Goal: Task Accomplishment & Management: Use online tool/utility

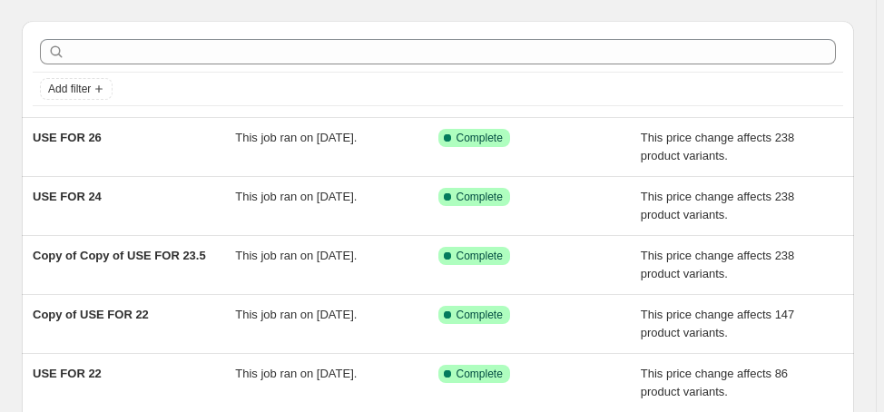
scroll to position [73, 0]
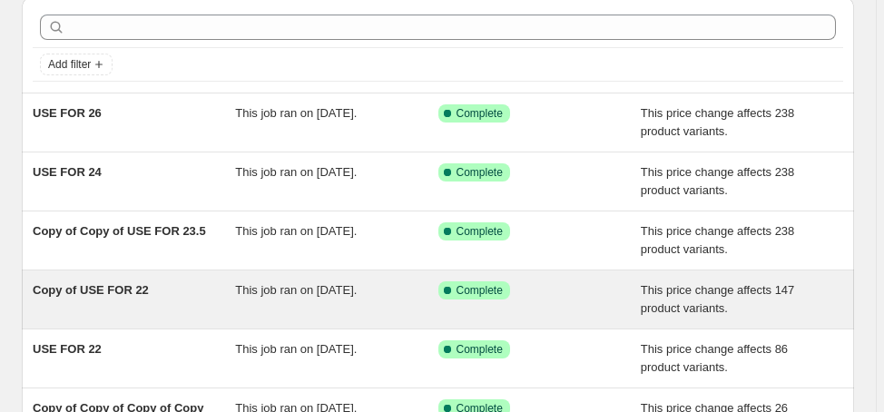
click at [129, 291] on span "Copy of USE FOR 22" at bounding box center [91, 290] width 116 height 14
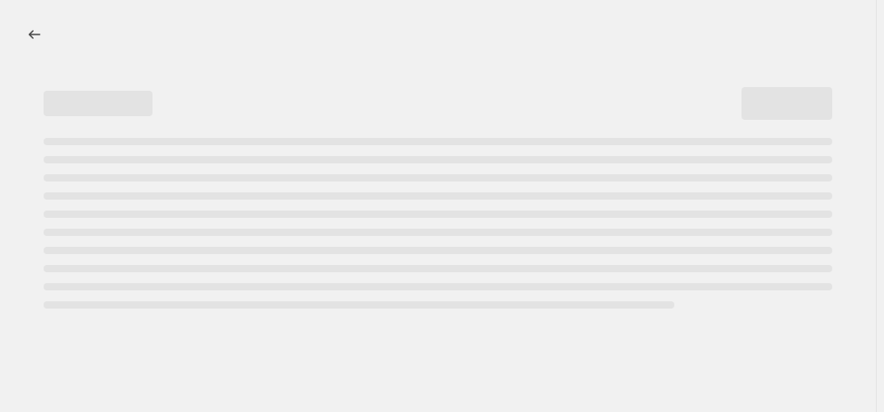
select select "margin"
select select "no_change"
select select "product_status"
select select "draft"
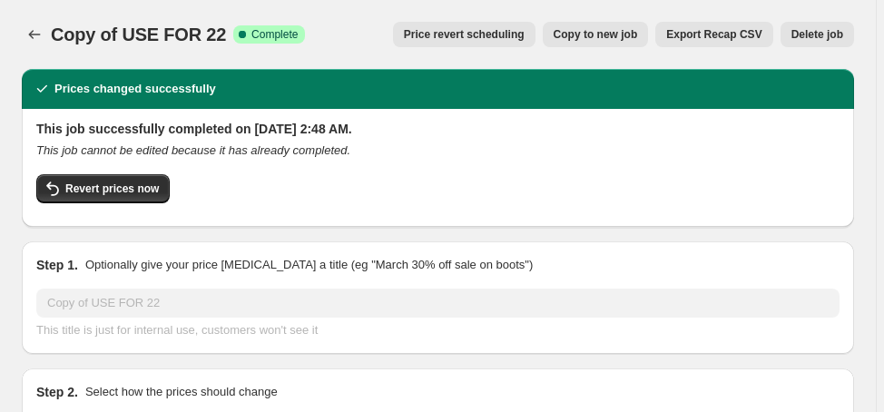
click at [815, 37] on span "Delete job" at bounding box center [818, 34] width 52 height 15
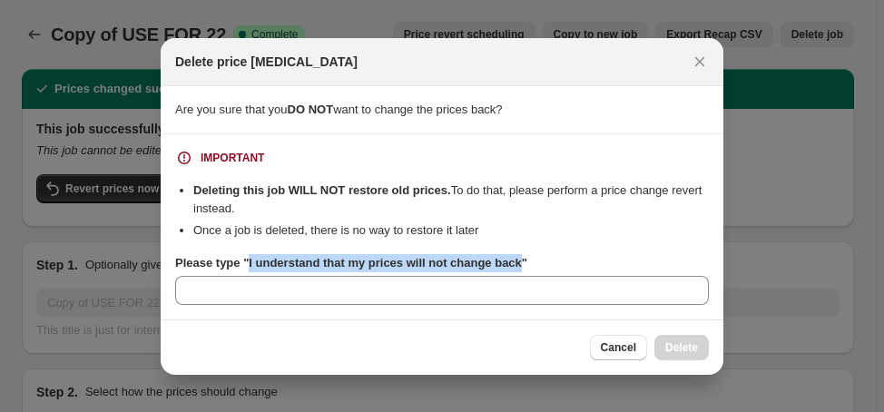
drag, startPoint x: 247, startPoint y: 266, endPoint x: 518, endPoint y: 262, distance: 270.6
click at [518, 262] on b "Please type "I understand that my prices will not change back"" at bounding box center [351, 263] width 352 height 14
copy b "I understand that my prices will not change back"
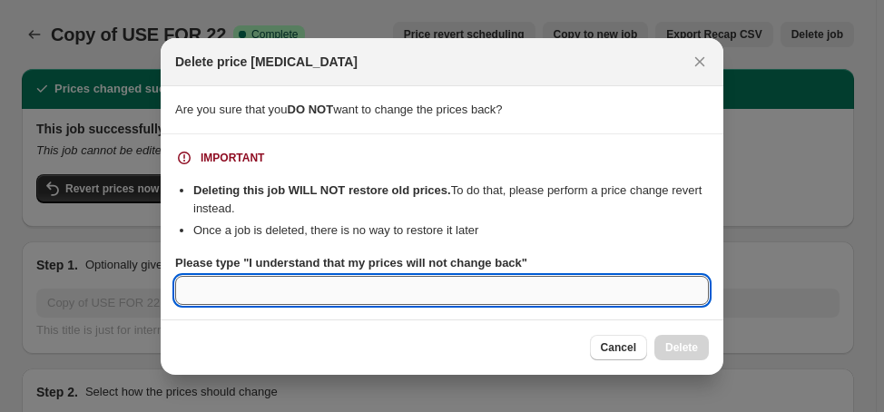
paste input "I understand that my prices will not change back"
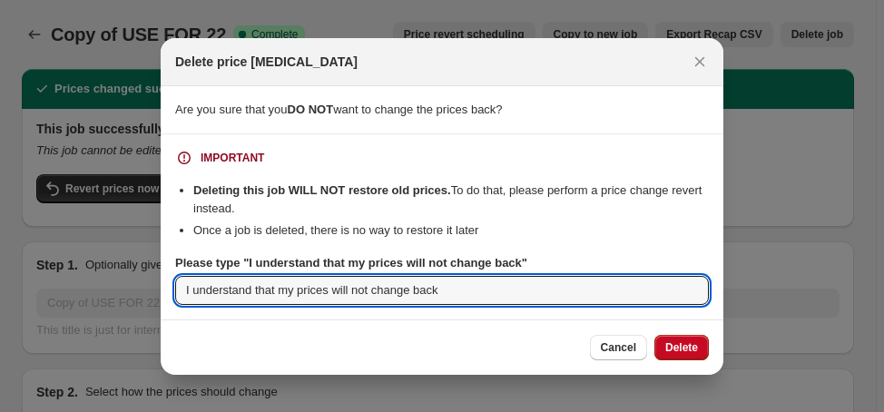
type input "I understand that my prices will not change back"
click at [689, 345] on span "Delete" at bounding box center [682, 348] width 33 height 15
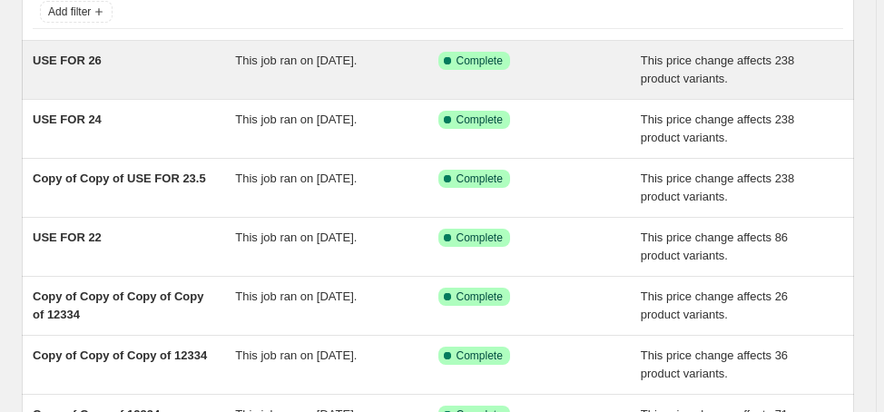
scroll to position [145, 0]
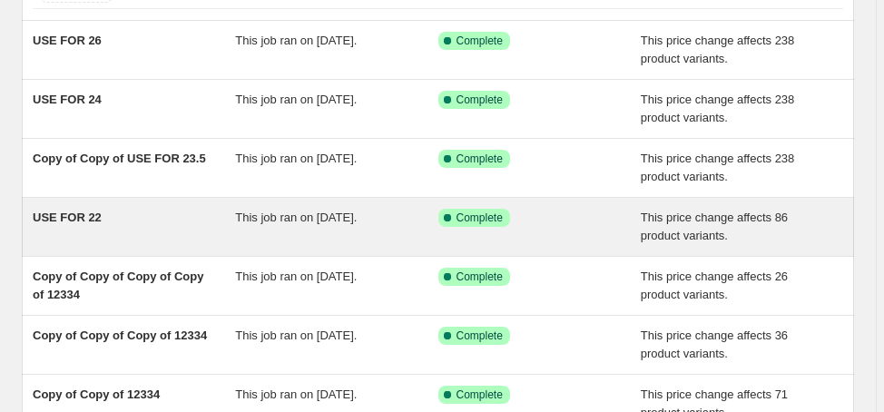
click at [85, 211] on span "USE FOR 22" at bounding box center [67, 218] width 69 height 14
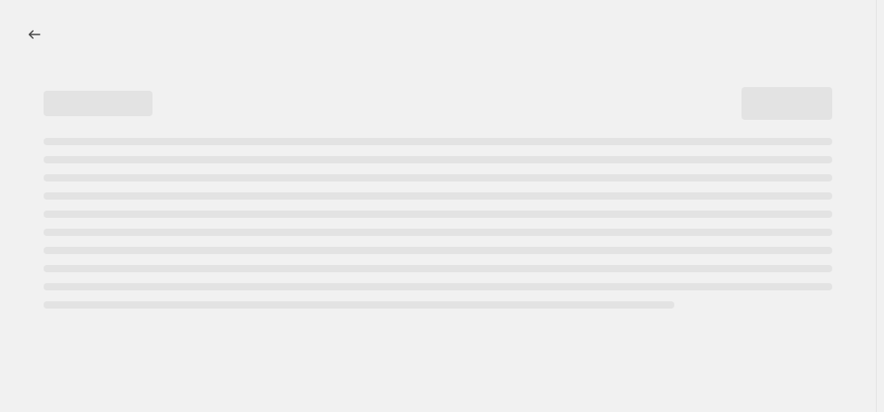
select select "margin"
select select "no_change"
select select "product_status"
select select "draft"
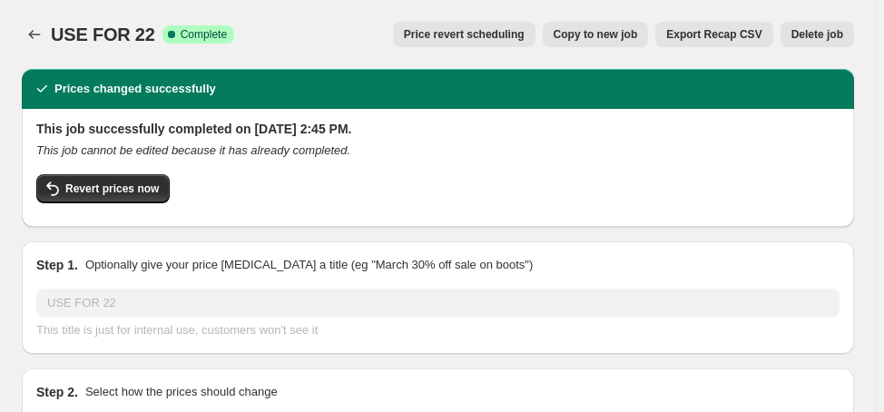
click at [625, 34] on span "Copy to new job" at bounding box center [596, 34] width 84 height 15
select select "margin"
select select "no_change"
select select "product_status"
select select "draft"
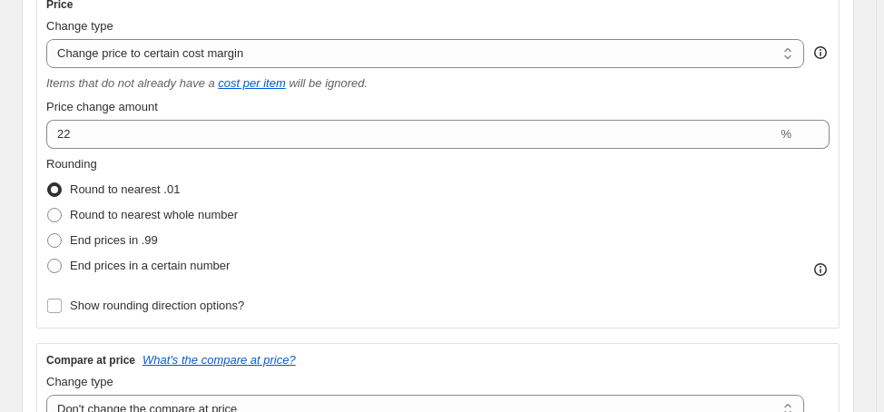
scroll to position [363, 0]
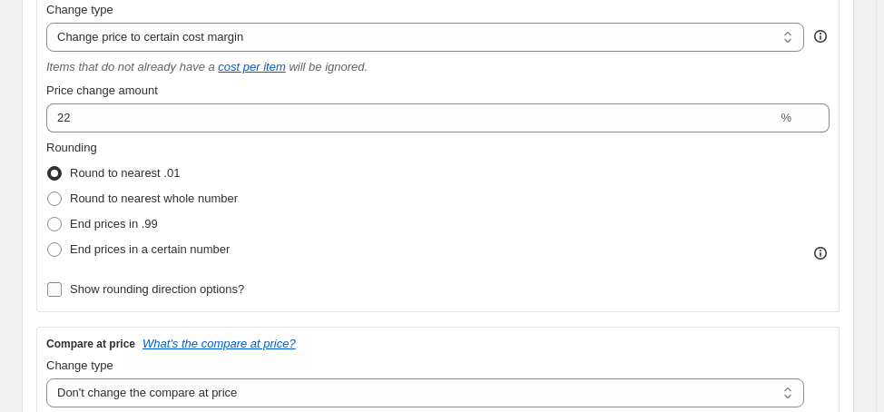
click at [106, 286] on span "Show rounding direction options?" at bounding box center [157, 289] width 174 height 14
click at [62, 286] on input "Show rounding direction options?" at bounding box center [54, 289] width 15 height 15
checkbox input "true"
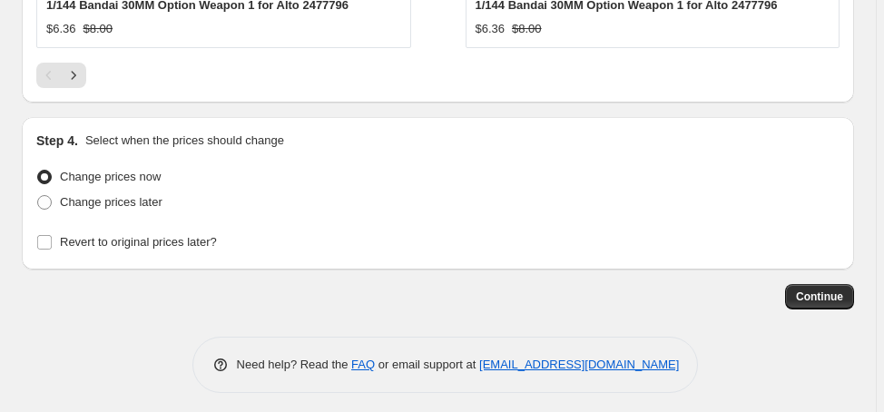
scroll to position [2277, 0]
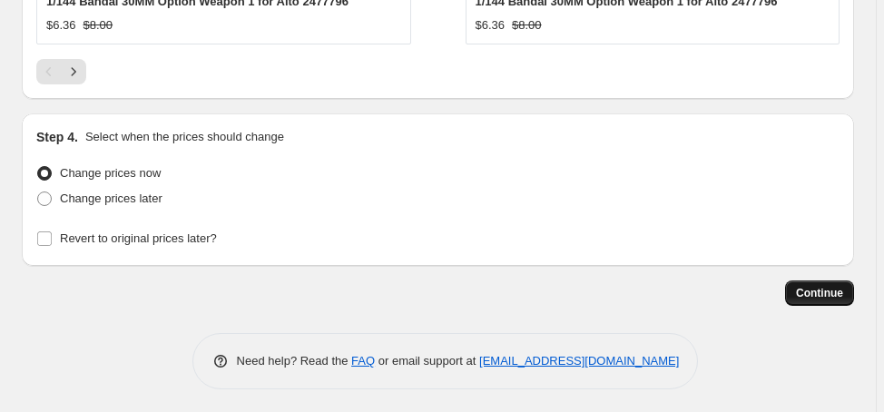
click at [837, 286] on span "Continue" at bounding box center [819, 293] width 47 height 15
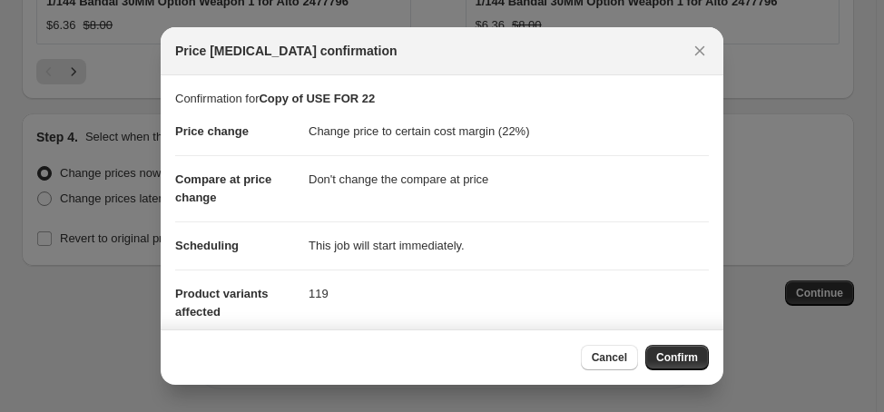
click at [675, 350] on span "Confirm" at bounding box center [677, 357] width 42 height 15
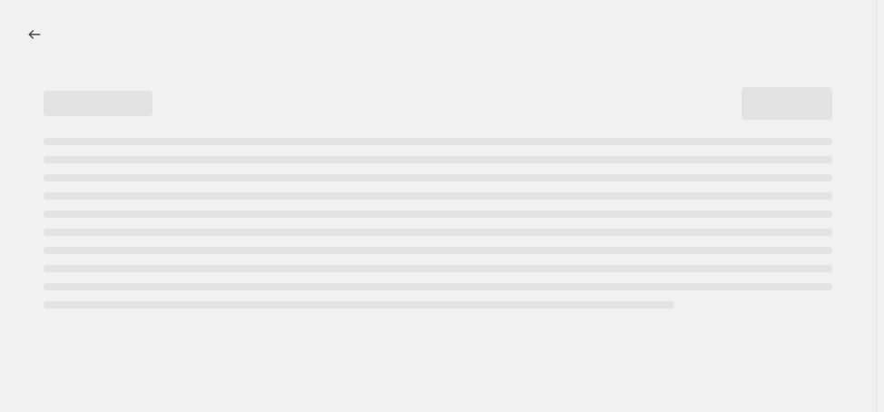
select select "margin"
select select "no_change"
select select "product_status"
select select "draft"
